Goal: Task Accomplishment & Management: Manage account settings

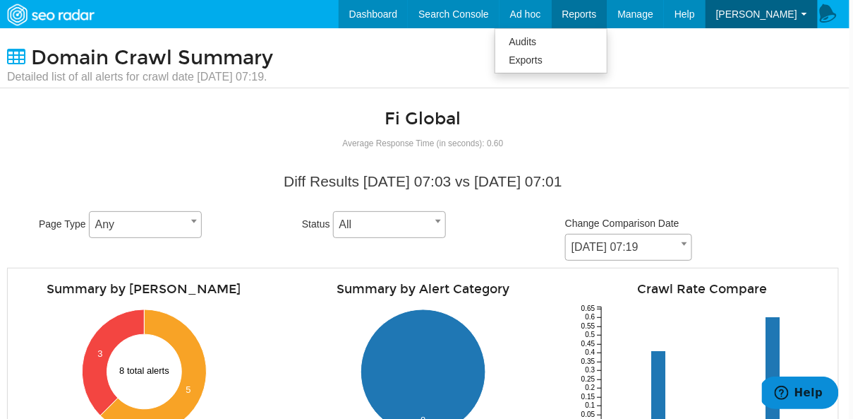
scroll to position [56, 0]
click at [570, 52] on link "Exports" at bounding box center [552, 60] width 112 height 18
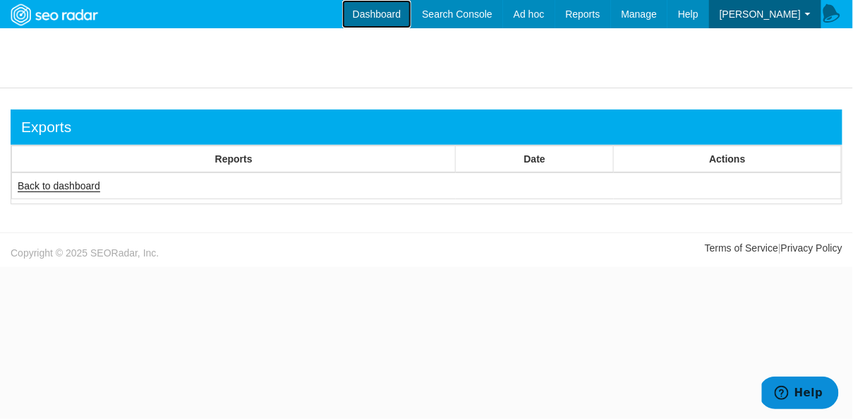
click at [394, 20] on link "Dashboard" at bounding box center [377, 14] width 70 height 28
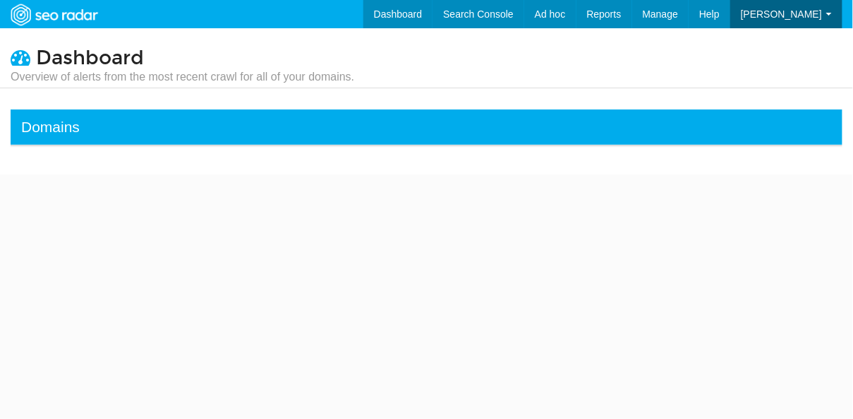
select select "50"
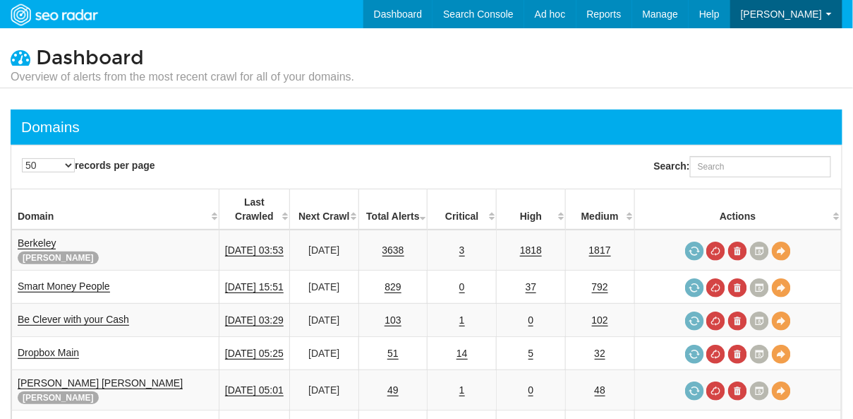
scroll to position [56, 0]
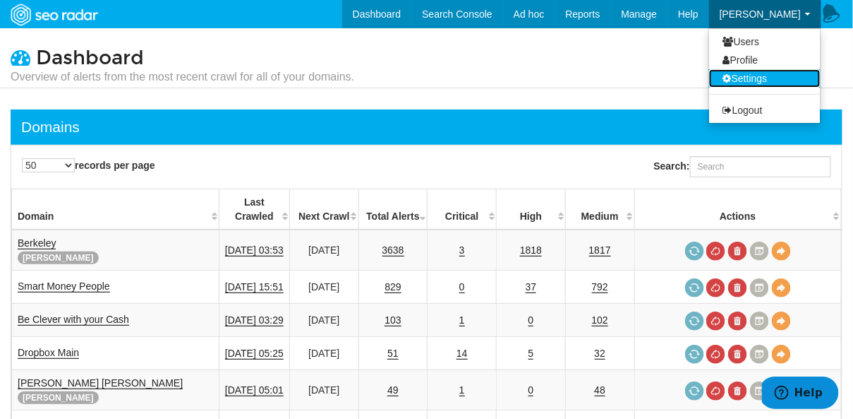
click at [744, 81] on link "Settings" at bounding box center [765, 78] width 112 height 18
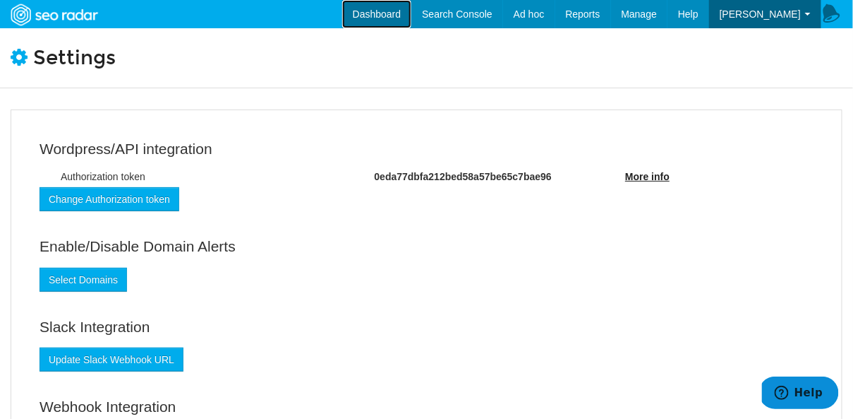
click at [404, 7] on link "Dashboard" at bounding box center [377, 14] width 70 height 28
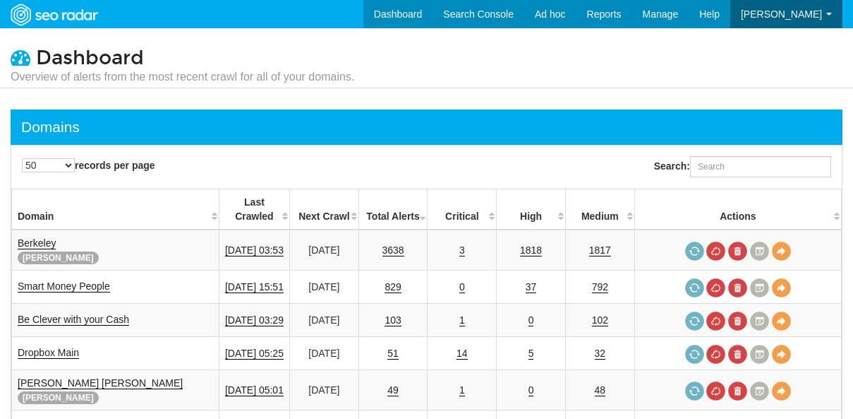
select select "50"
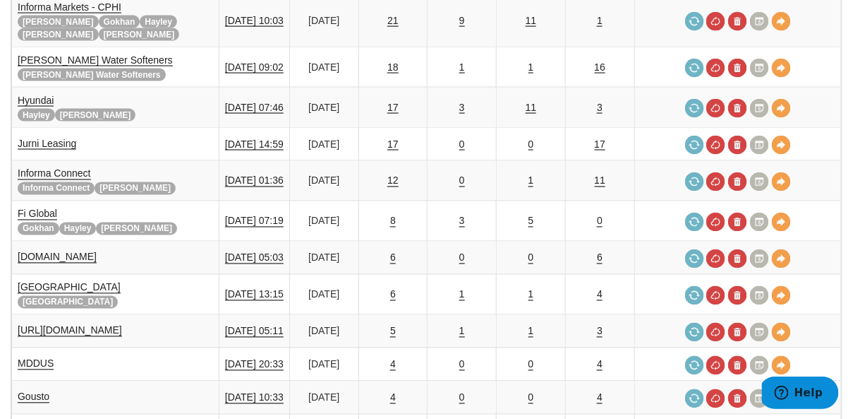
scroll to position [562, 0]
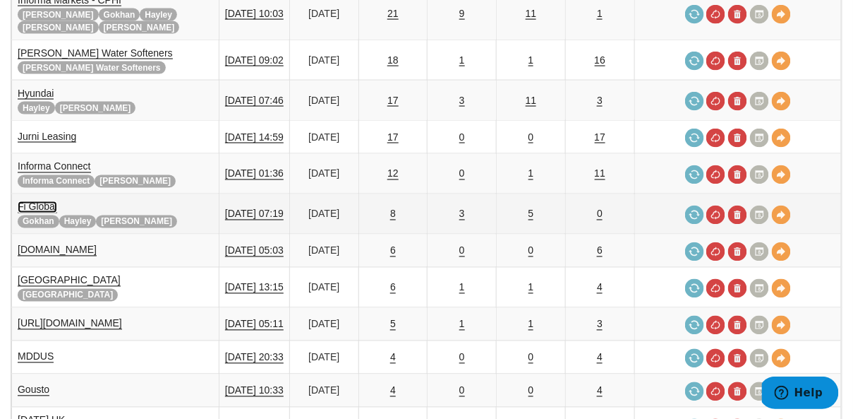
click at [37, 201] on link "Fi Global" at bounding box center [38, 207] width 40 height 12
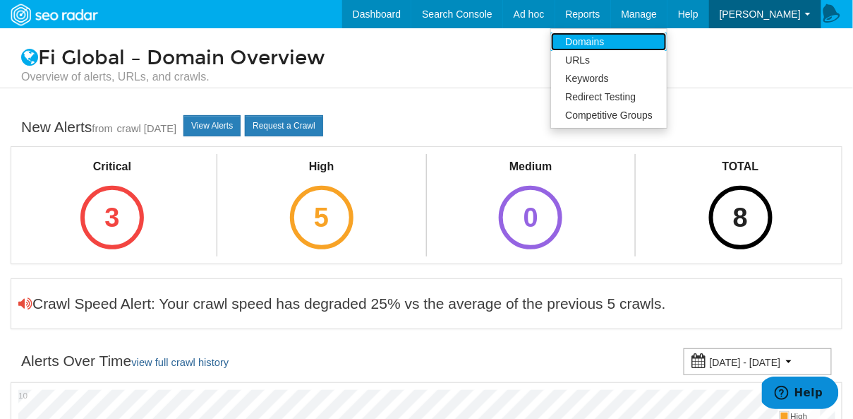
click at [644, 36] on link "Domains" at bounding box center [609, 41] width 116 height 18
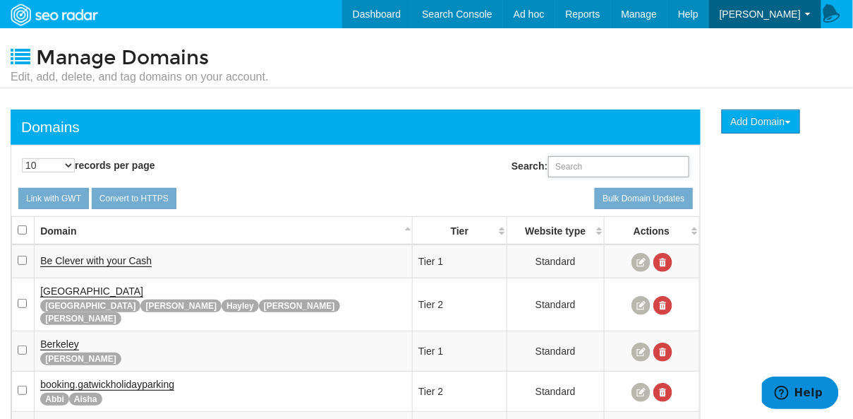
click at [584, 175] on input "Search:" at bounding box center [619, 166] width 141 height 21
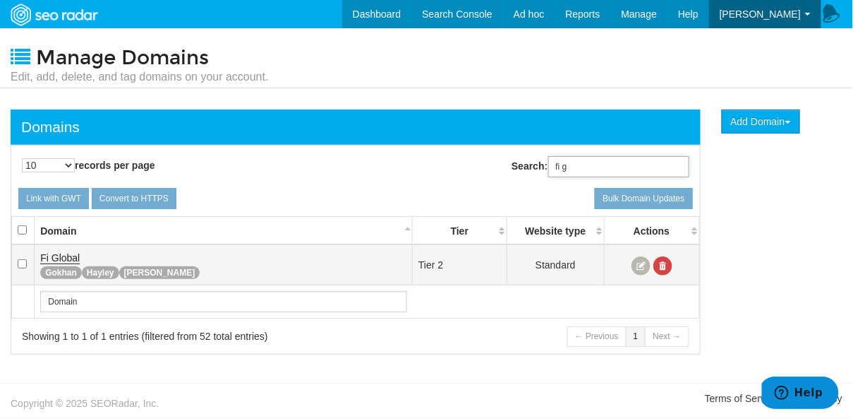
type input "fi g"
click at [52, 254] on span "Fi Global" at bounding box center [60, 257] width 40 height 11
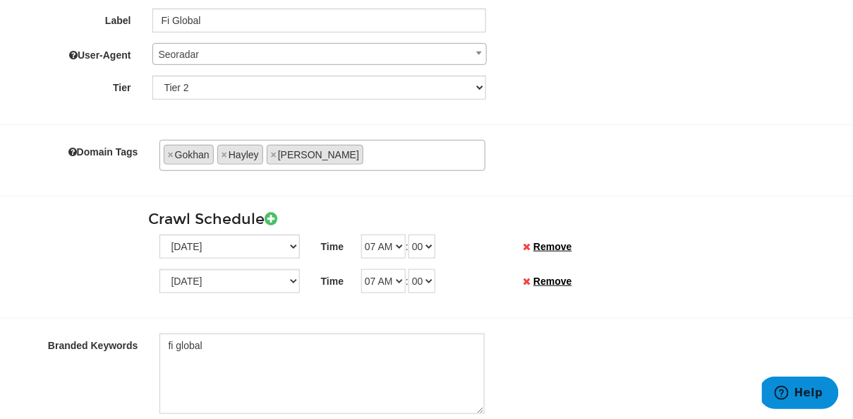
scroll to position [245, 1]
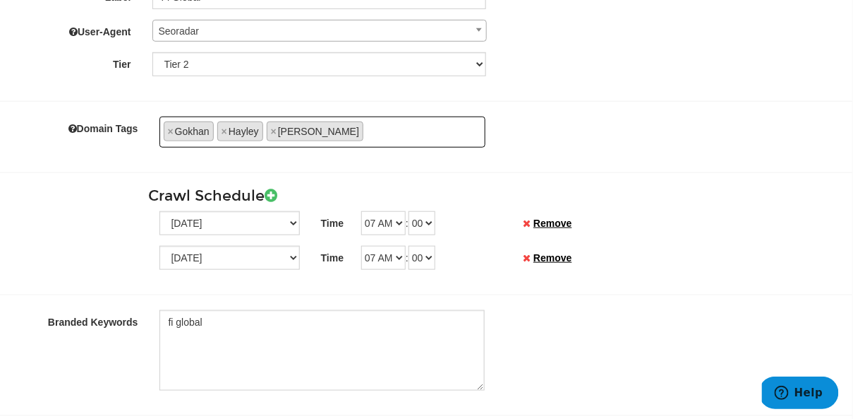
click at [340, 131] on ul "× Gokhan × Hayley × [PERSON_NAME]" at bounding box center [322, 129] width 325 height 23
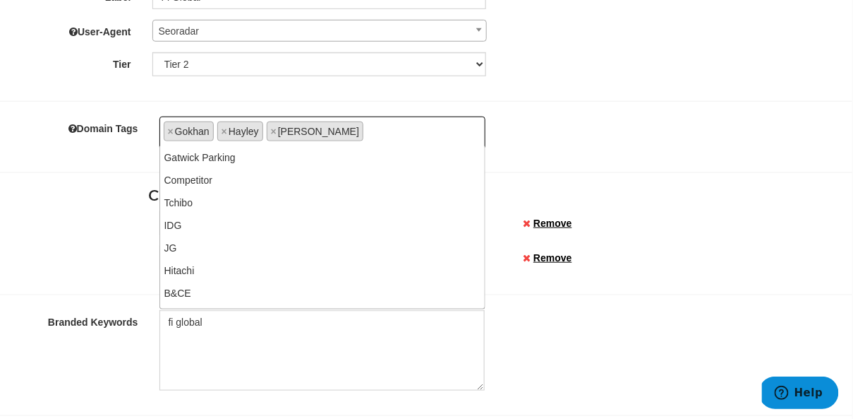
scroll to position [1062, 0]
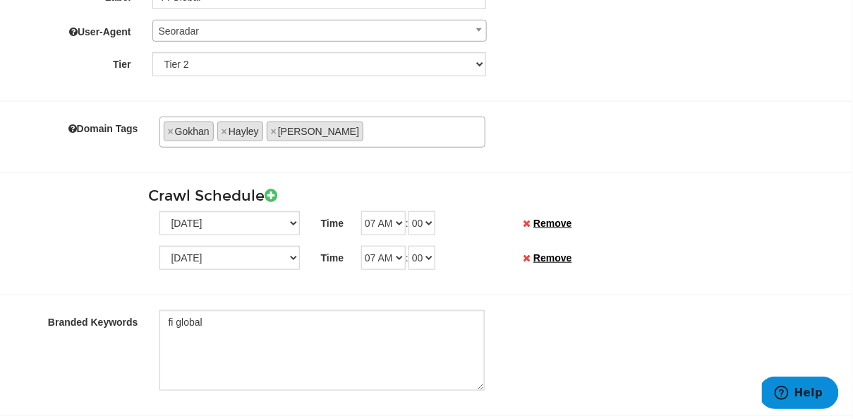
click at [72, 176] on div "Crawl Schedule Sunday Monday Tuesday Wednesday Thursday Friday Saturday Time 12…" at bounding box center [425, 220] width 853 height 97
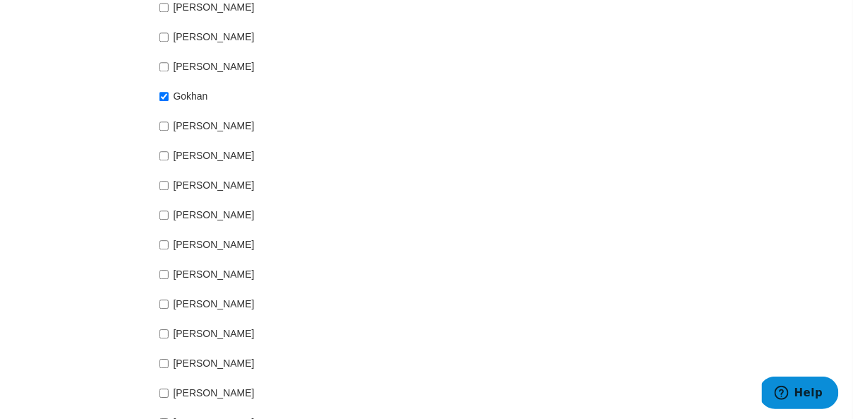
scroll to position [995, 1]
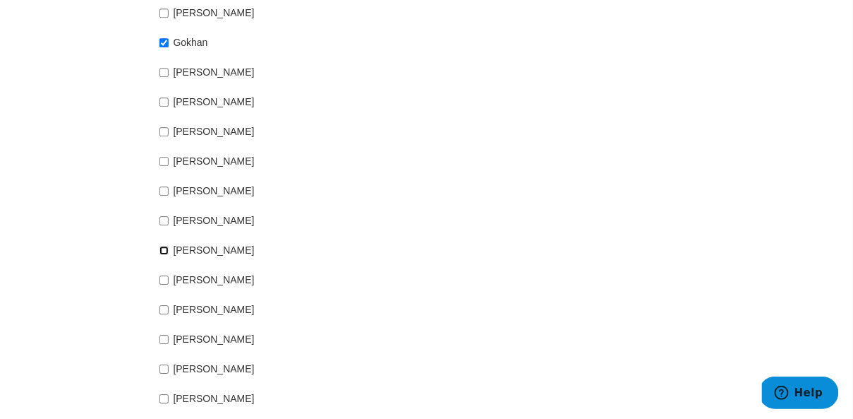
click at [160, 246] on input "[PERSON_NAME]" at bounding box center [164, 250] width 9 height 9
checkbox input "true"
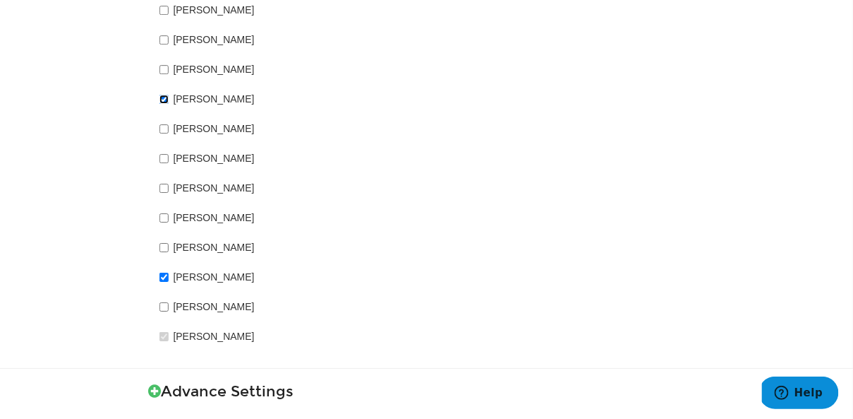
scroll to position [1253, 1]
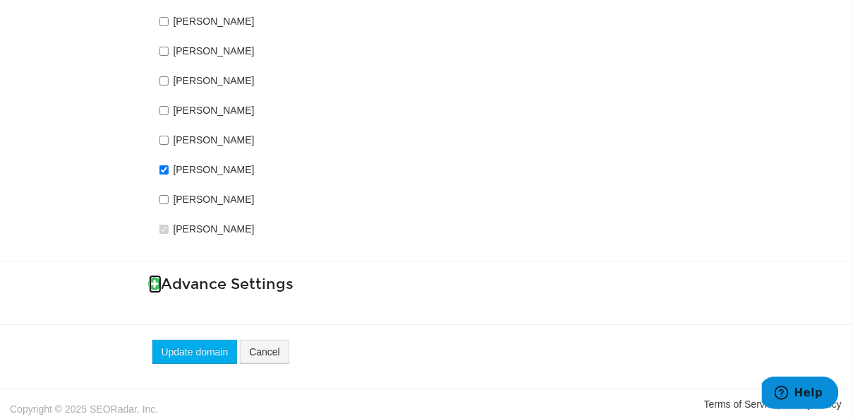
click at [150, 283] on icon at bounding box center [155, 283] width 13 height 15
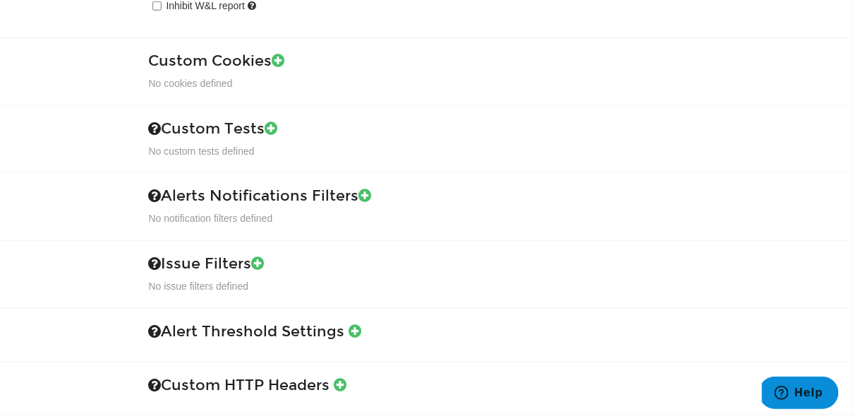
scroll to position [1708, 1]
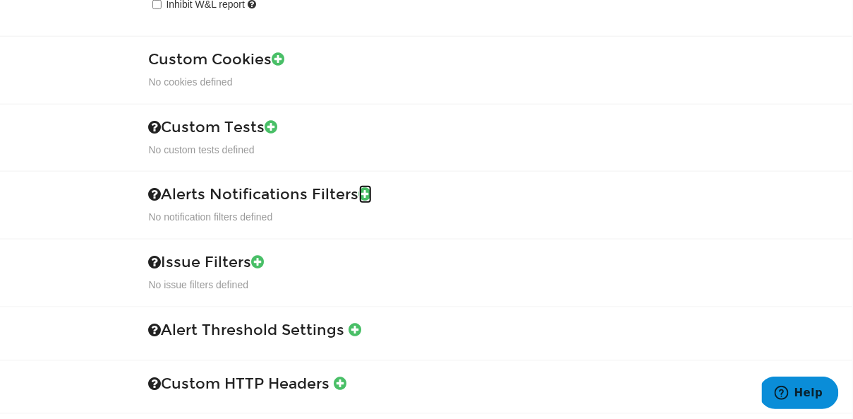
click at [363, 186] on icon at bounding box center [365, 193] width 13 height 15
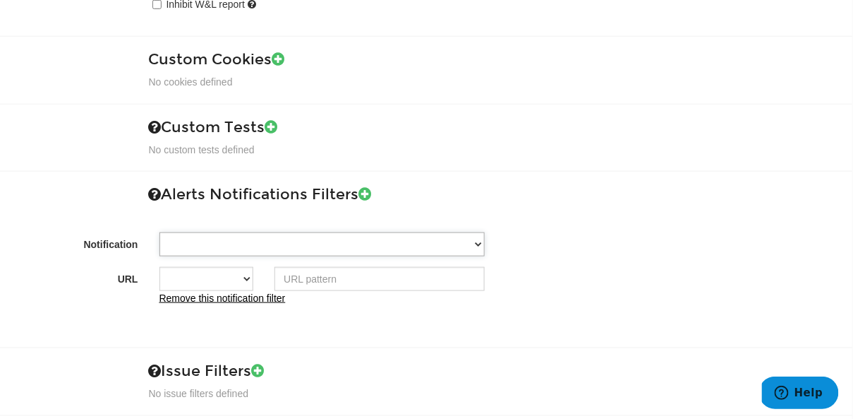
click at [212, 239] on select "<meta name="fragment" content="!"> tag has been detected <meta name="fragment" …" at bounding box center [322, 244] width 325 height 24
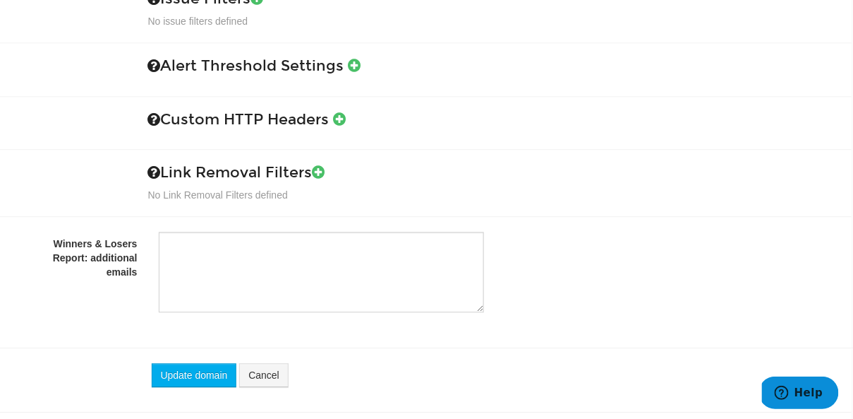
scroll to position [2093, 0]
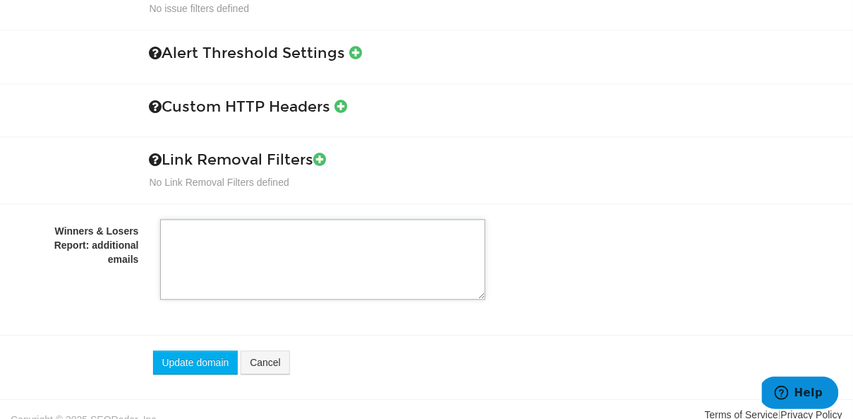
click at [205, 224] on textarea "Winners & Losers Report: additional emails" at bounding box center [322, 260] width 325 height 80
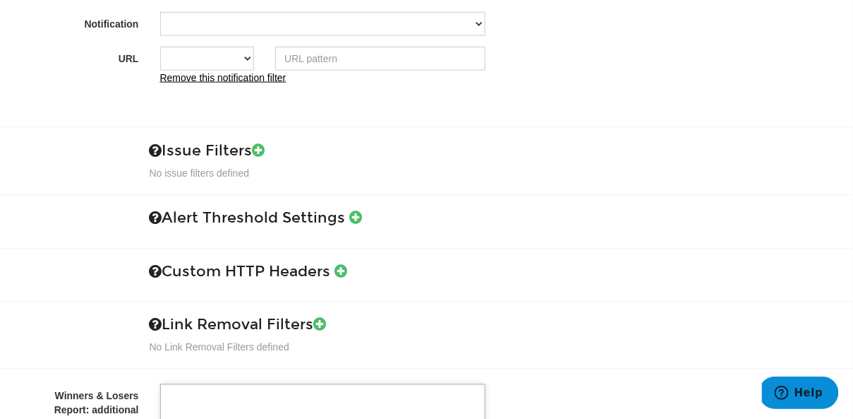
scroll to position [2102, 0]
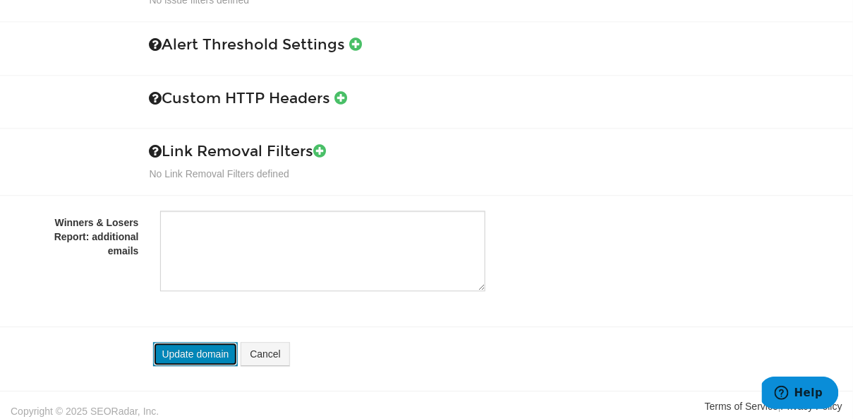
click at [200, 348] on button "Update domain" at bounding box center [195, 354] width 85 height 24
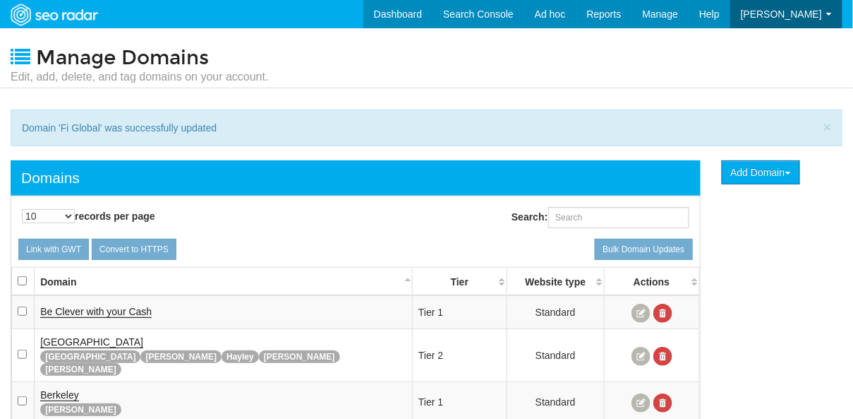
scroll to position [56, 0]
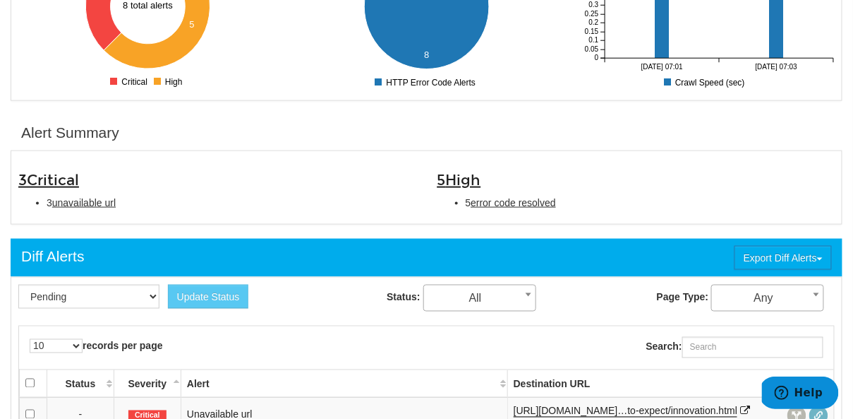
scroll to position [367, 0]
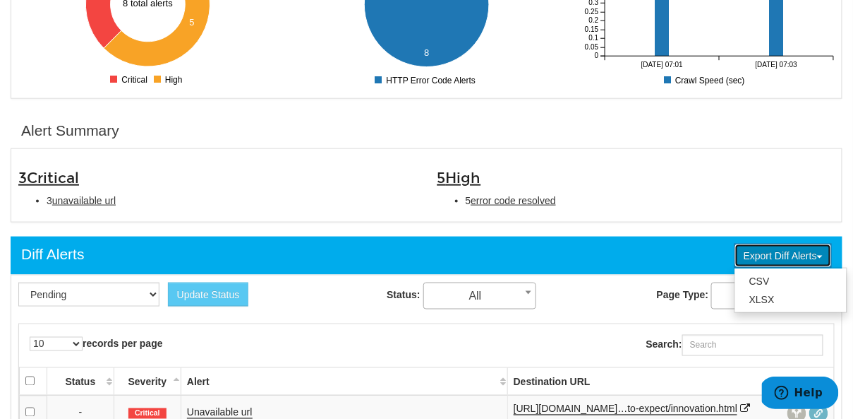
click at [748, 244] on button "Export Diff Alerts" at bounding box center [783, 256] width 97 height 24
click at [618, 204] on div "Alert Summary 3 Critical 3 unavailable url 5 High 5 error code resolved" at bounding box center [426, 175] width 853 height 124
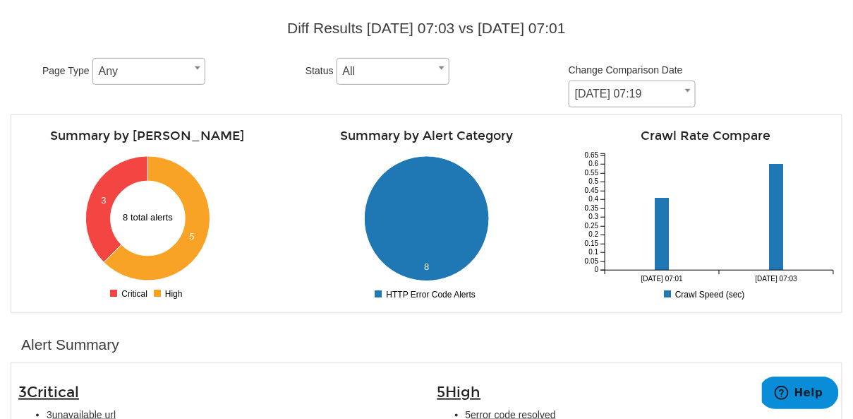
scroll to position [0, 0]
